Goal: Information Seeking & Learning: Learn about a topic

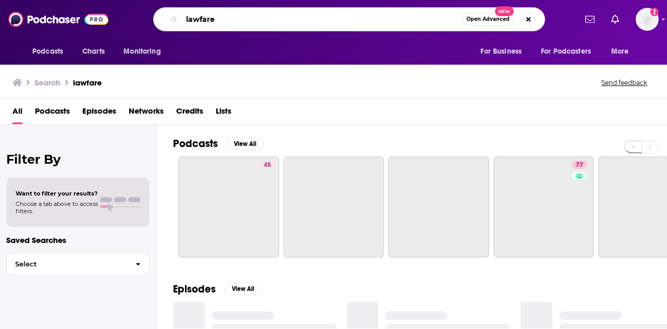
click at [262, 21] on input "lawfare" at bounding box center [322, 19] width 280 height 17
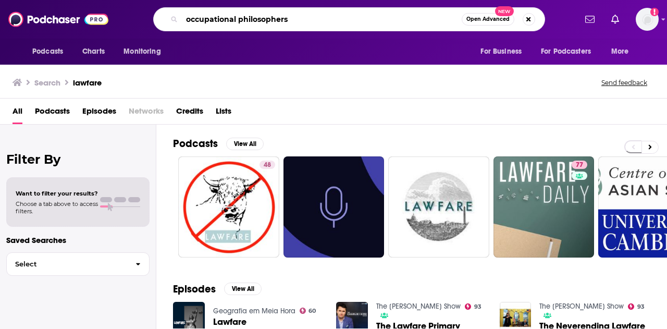
type input "occupational philosophers"
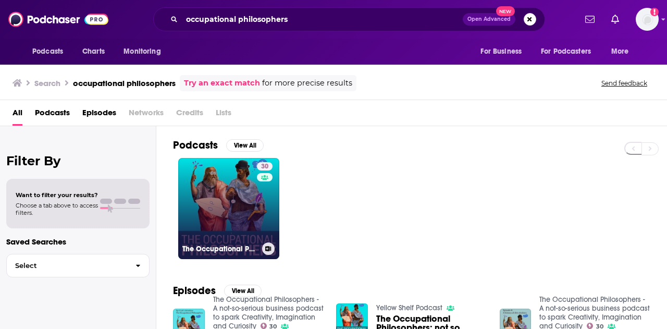
click at [223, 207] on link "30 The Occupational Philosophers - A not-so-serious business podcast to spark C…" at bounding box center [228, 208] width 101 height 101
